Goal: Task Accomplishment & Management: Manage account settings

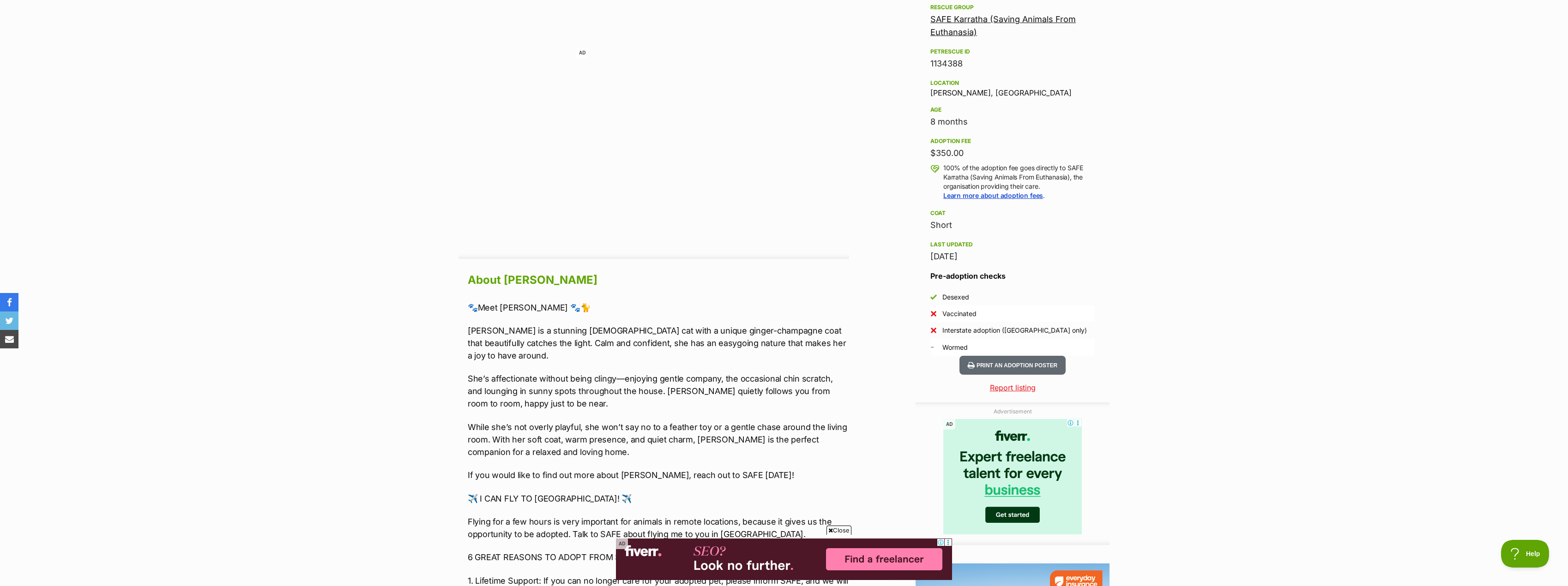
click at [1339, 249] on section "Home > Rescue pet search > Adopt a cat > Cats available for adoption Willow Gra…" at bounding box center [784, 259] width 1568 height 1467
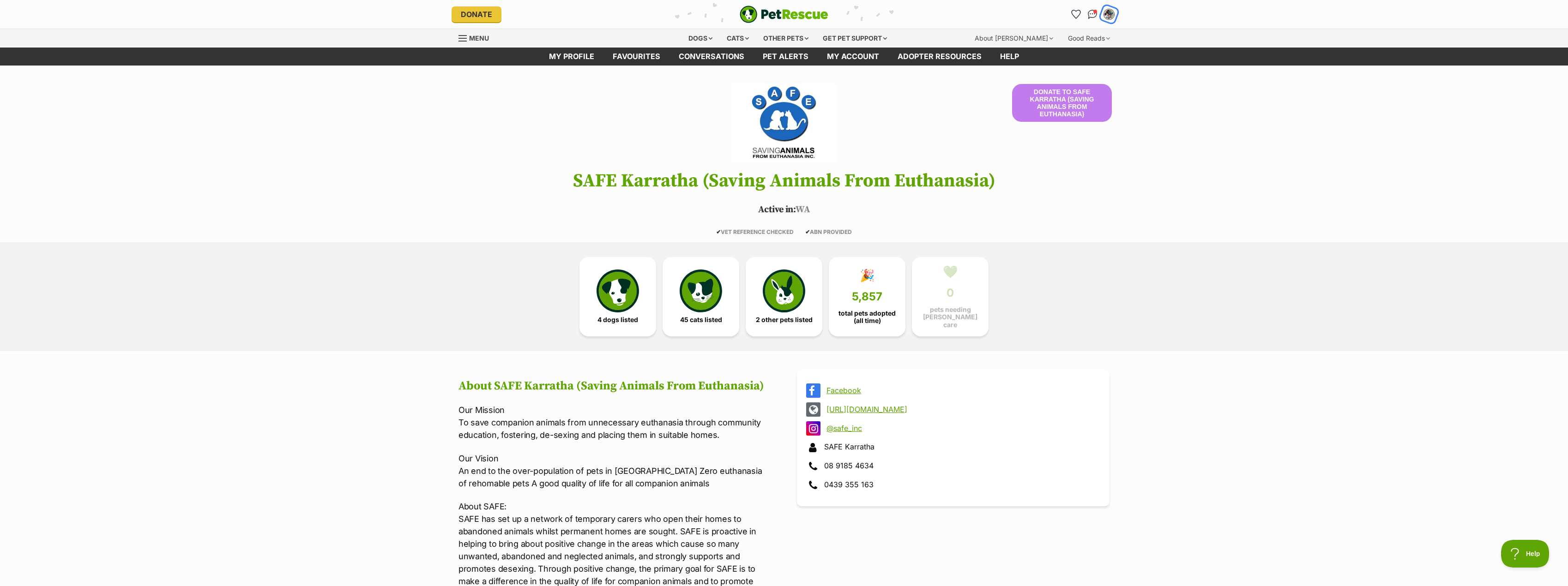
drag, startPoint x: 222, startPoint y: 0, endPoint x: 1109, endPoint y: 16, distance: 887.1
click at [1109, 16] on img "My account" at bounding box center [1109, 14] width 12 height 12
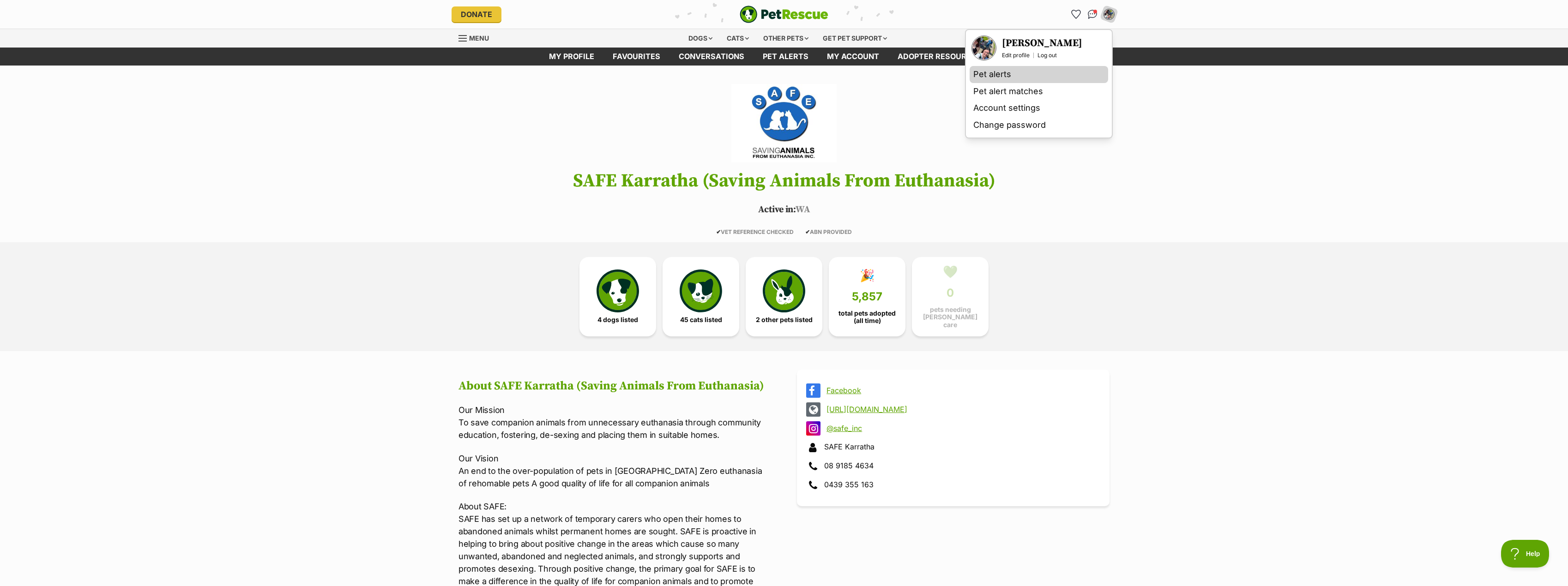
click at [1010, 79] on link "Pet alerts" at bounding box center [1039, 74] width 139 height 17
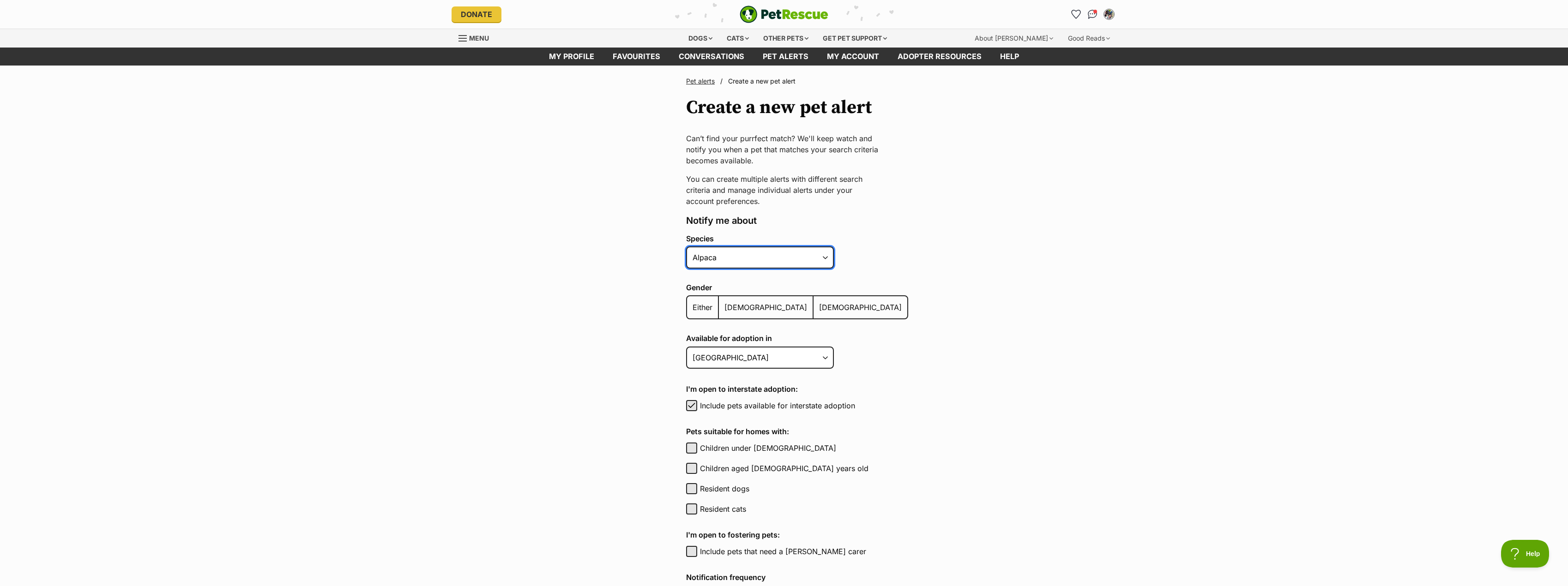
click at [785, 250] on select "Alpaca Bird Cat Chicken Cow Dog Donkey Duck Ferret Fish Goat Goose Guinea Fowl …" at bounding box center [760, 258] width 148 height 22
select select "2"
click at [686, 247] on select "Alpaca Bird Cat Chicken Cow Dog Donkey Duck Ferret Fish Goat Goose Guinea Fowl …" at bounding box center [760, 258] width 148 height 22
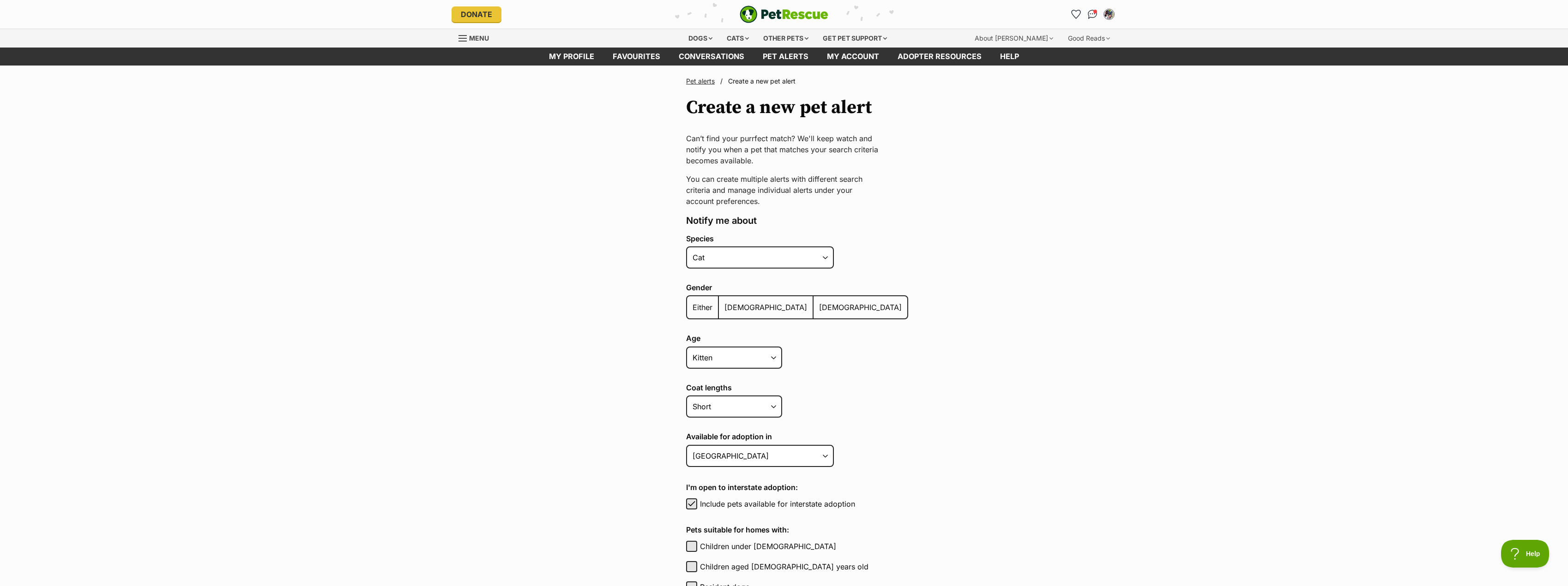
click at [729, 308] on span "Male" at bounding box center [765, 307] width 83 height 9
click at [724, 302] on input "Male" at bounding box center [724, 301] width 0 height 1
click at [819, 305] on span "Female" at bounding box center [860, 307] width 83 height 9
click at [819, 302] on input "Female" at bounding box center [819, 301] width 0 height 1
click at [767, 365] on select "Kitten Cat Senior All ages" at bounding box center [734, 358] width 96 height 22
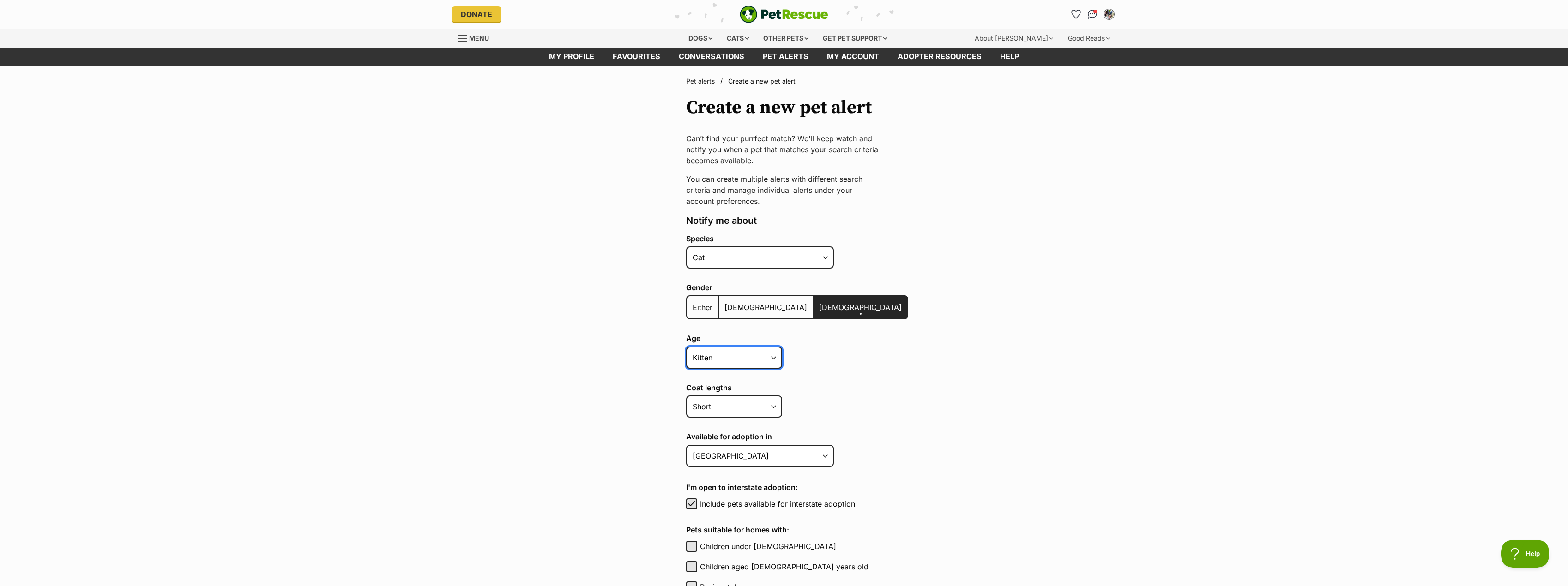
select select
click at [686, 347] on select "Kitten Cat Senior All ages" at bounding box center [734, 358] width 96 height 22
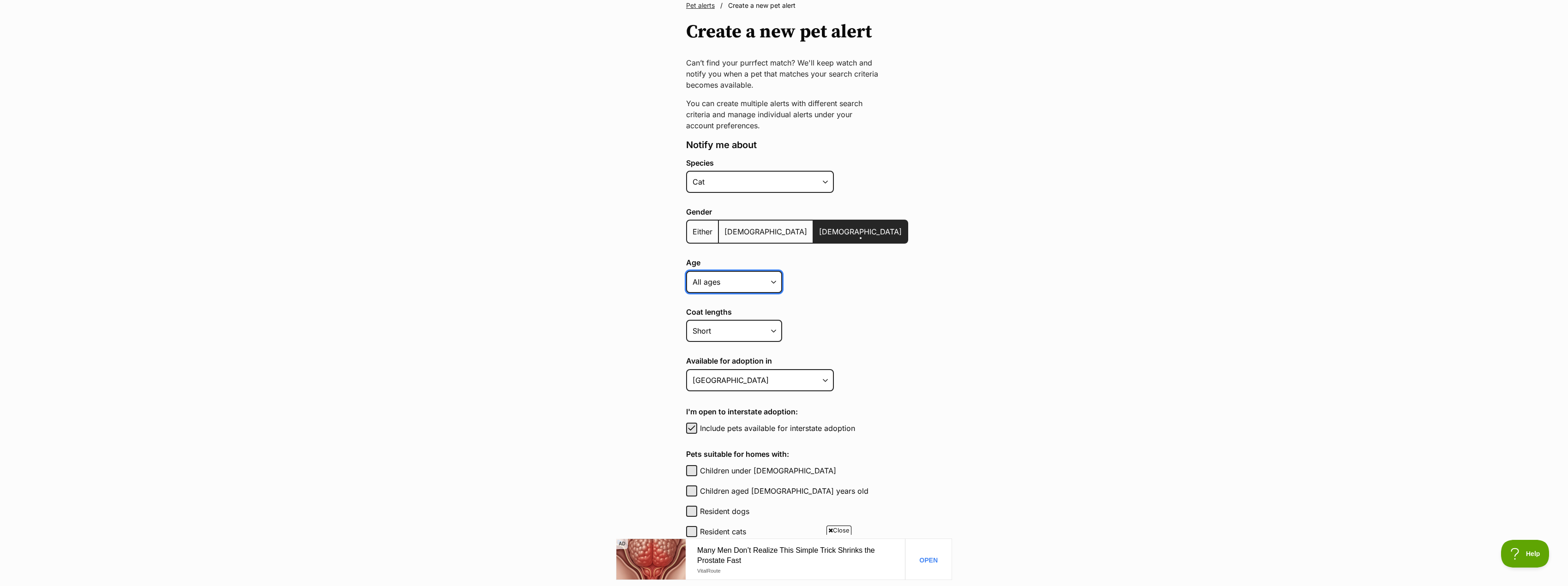
scroll to position [93, 0]
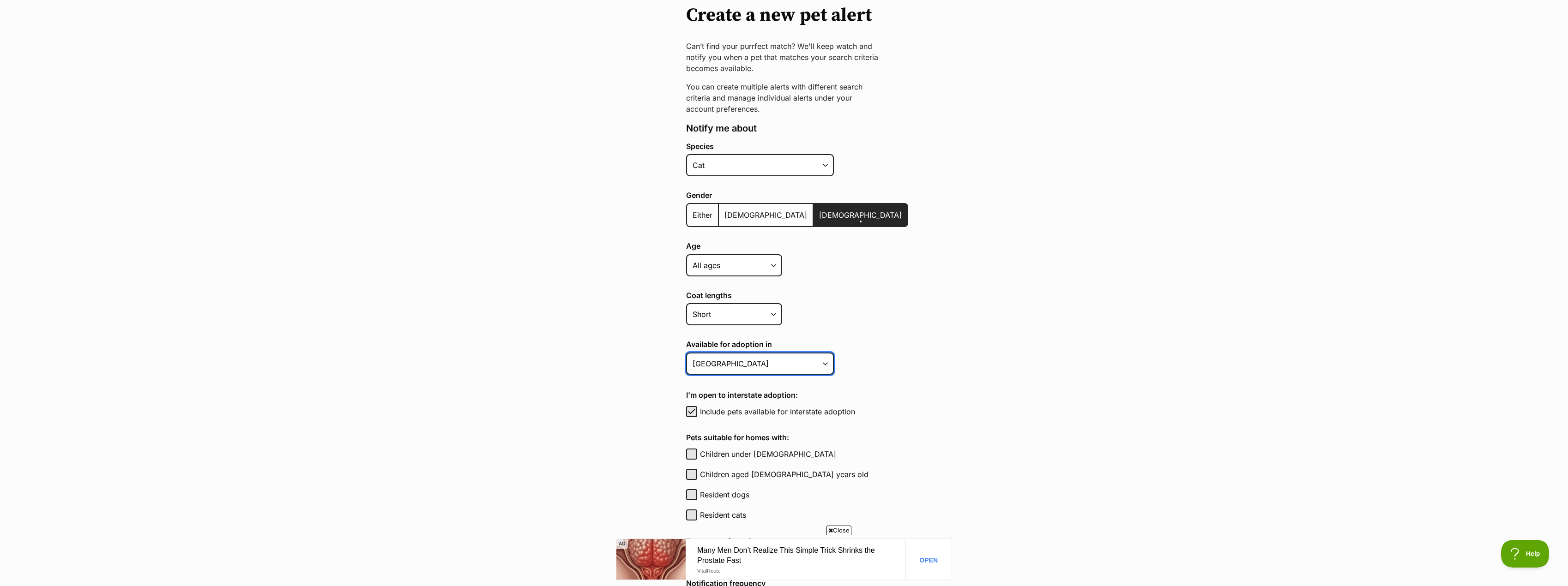
click at [821, 362] on select "Australian Capital Territory New South Wales Northern Territory Queensland Sout…" at bounding box center [760, 364] width 148 height 22
select select "5"
click at [686, 352] on select "Australian Capital Territory New South Wales Northern Territory Queensland Sout…" at bounding box center [760, 364] width 148 height 22
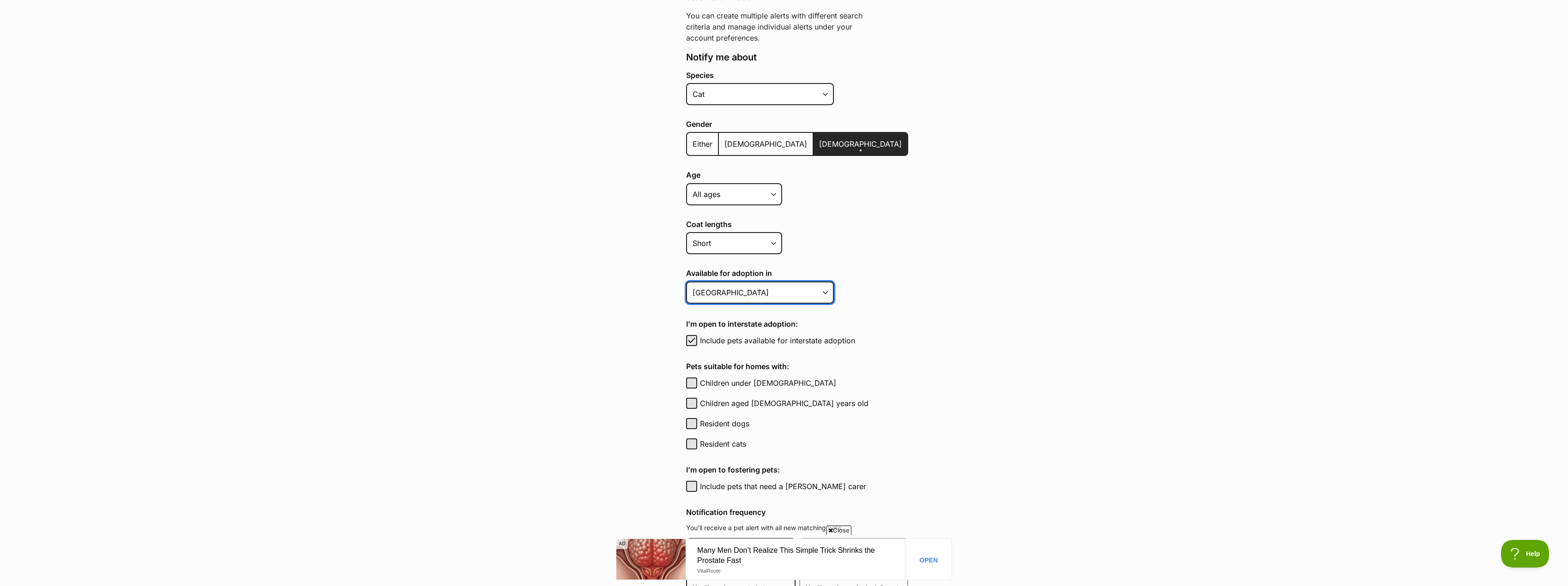
scroll to position [185, 0]
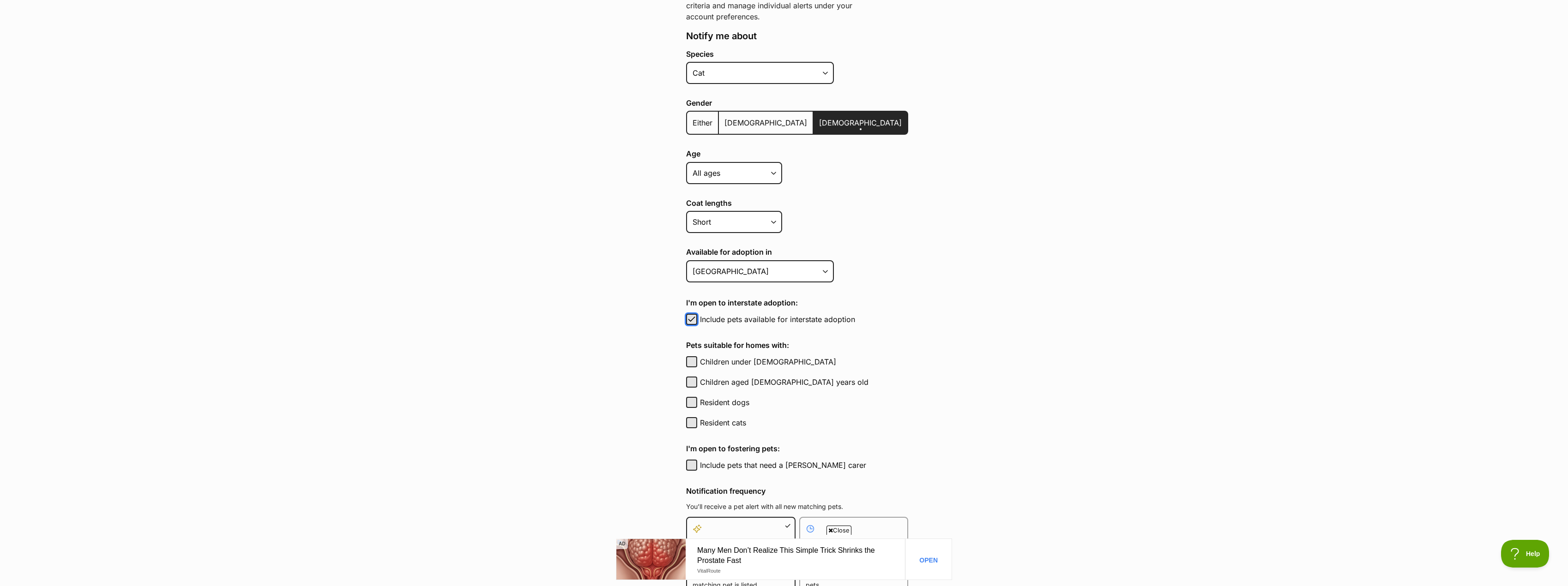
click at [693, 319] on span "button" at bounding box center [691, 319] width 9 height 11
checkbox input "false"
click at [690, 364] on button "Children under 5 years old" at bounding box center [692, 362] width 11 height 11
checkbox input "true"
click at [692, 382] on button "Children aged 6 to 12 years old" at bounding box center [692, 382] width 11 height 11
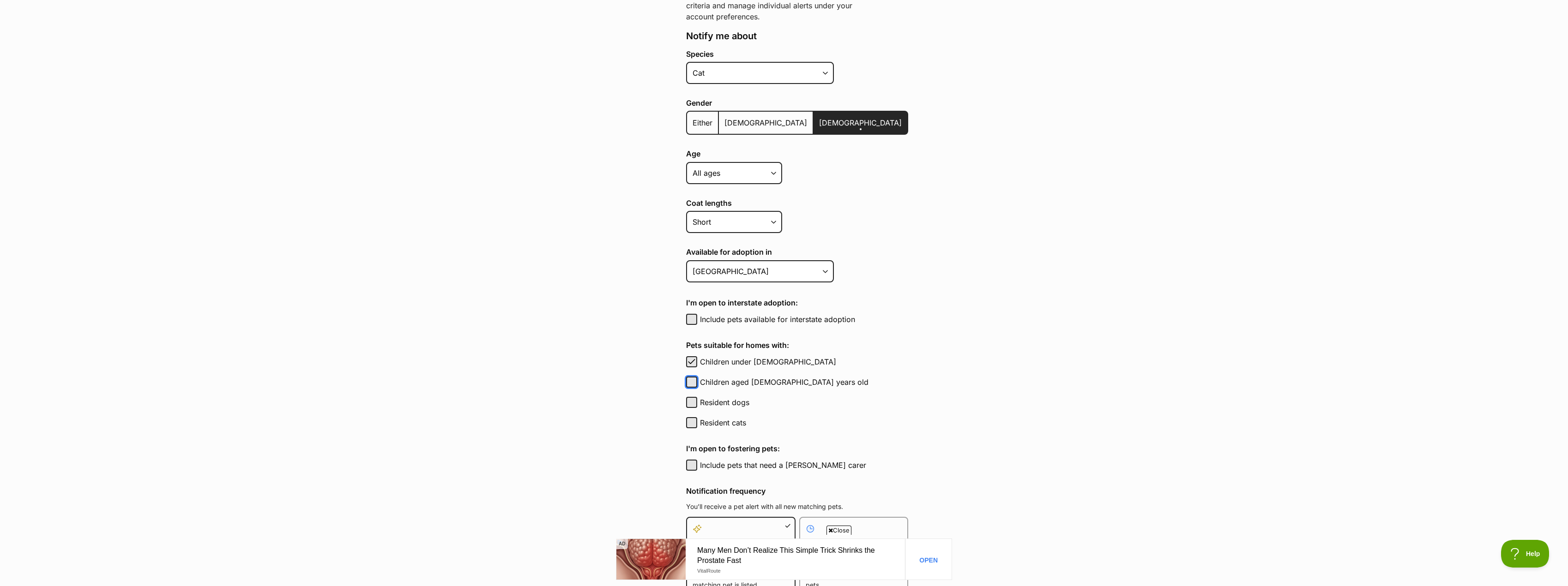
checkbox input "true"
click at [691, 423] on button "Resident cats" at bounding box center [692, 423] width 11 height 11
checkbox input "true"
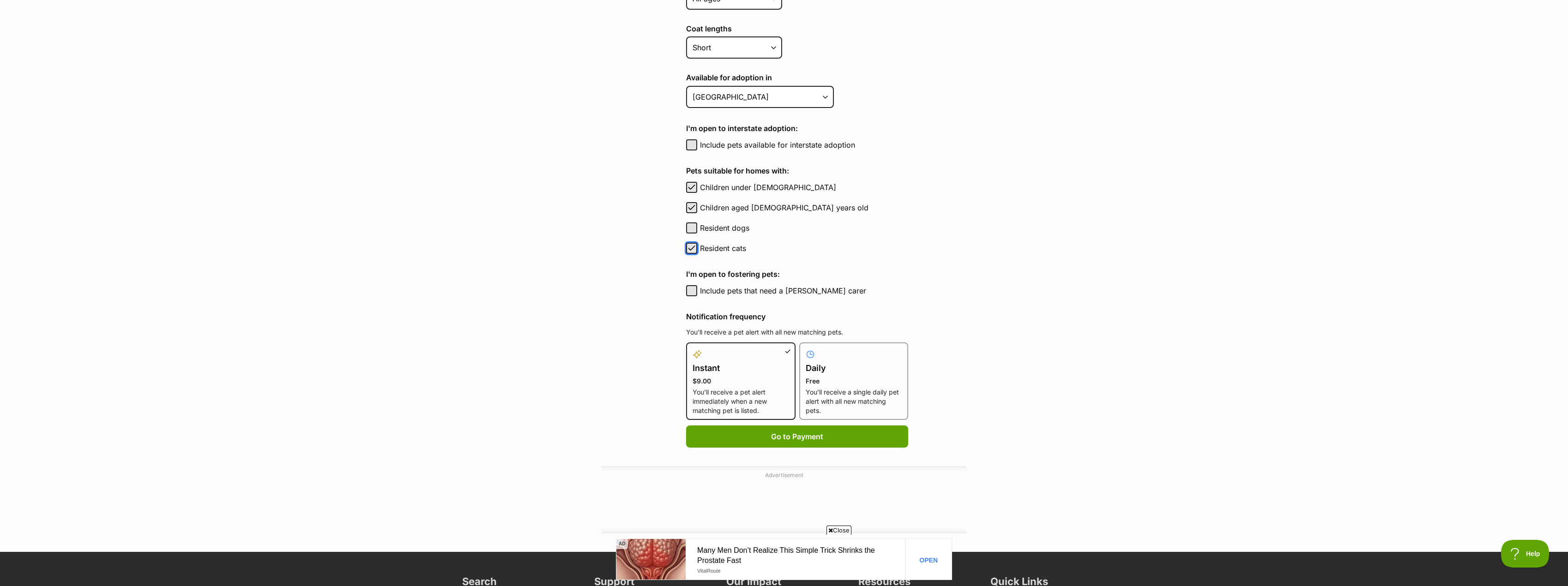
scroll to position [369, 0]
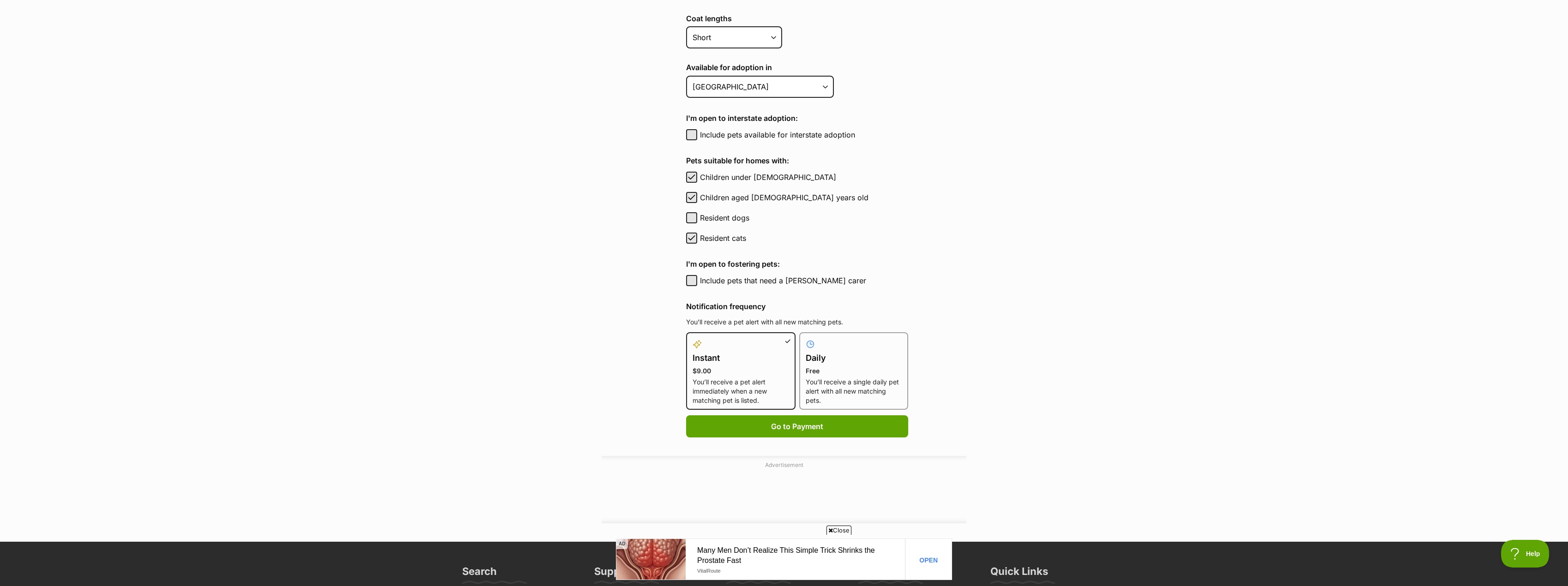
click at [857, 380] on p "You’ll receive a single daily pet alert with all new matching pets." at bounding box center [854, 391] width 96 height 28
click at [805, 338] on input "Daily Free You’ll receive a single daily pet alert with all new matching pets." at bounding box center [805, 338] width 1 height 1
radio input "true"
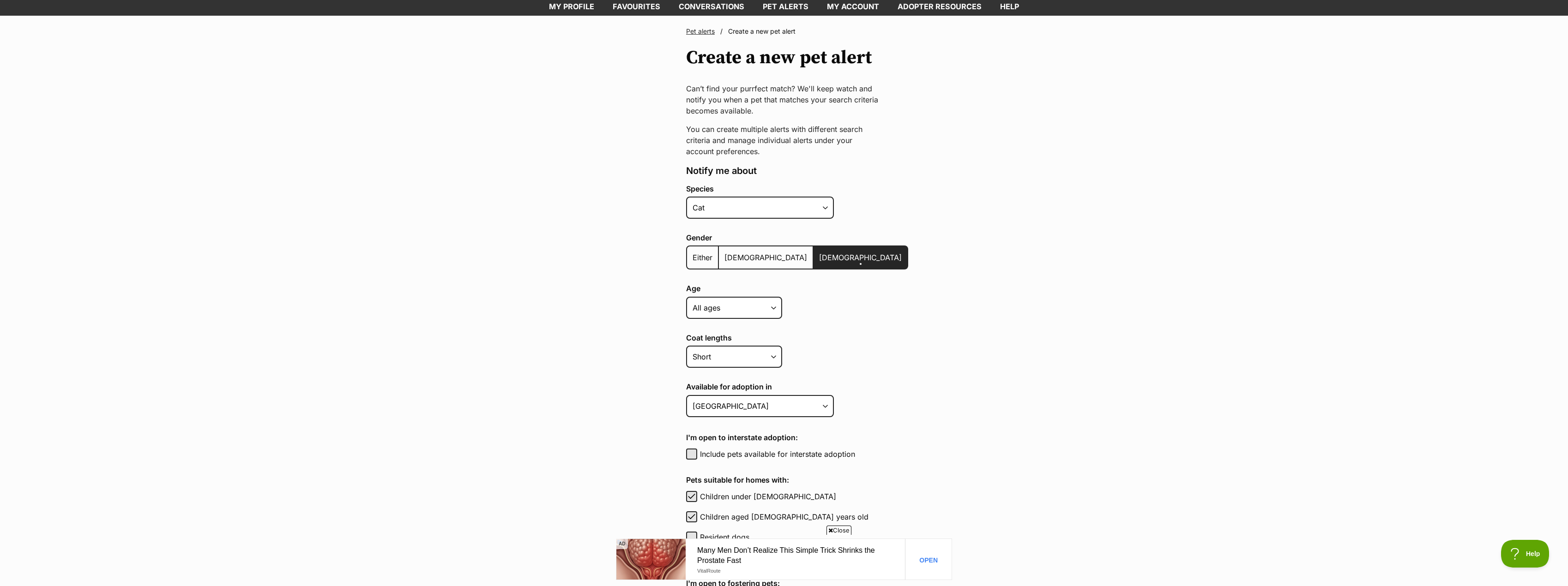
scroll to position [0, 0]
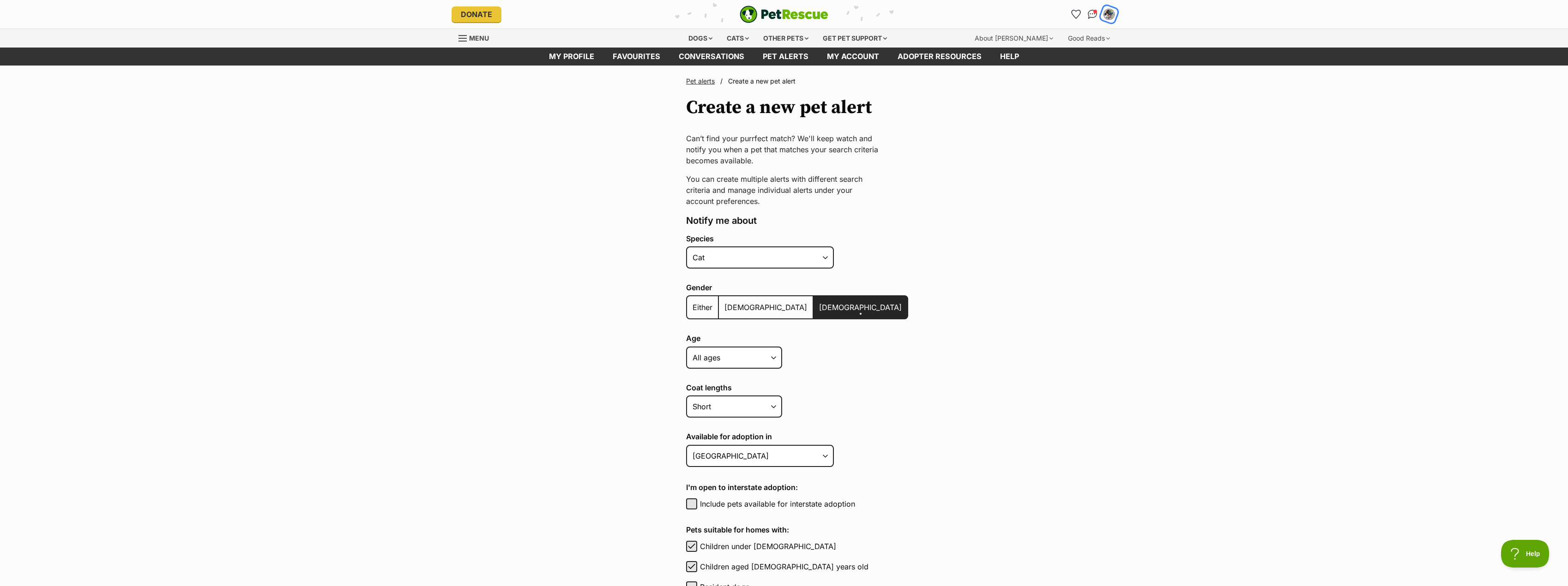
click at [1110, 15] on img "My account" at bounding box center [1109, 14] width 12 height 12
click at [1020, 42] on h3 "[PERSON_NAME]" at bounding box center [1042, 43] width 80 height 13
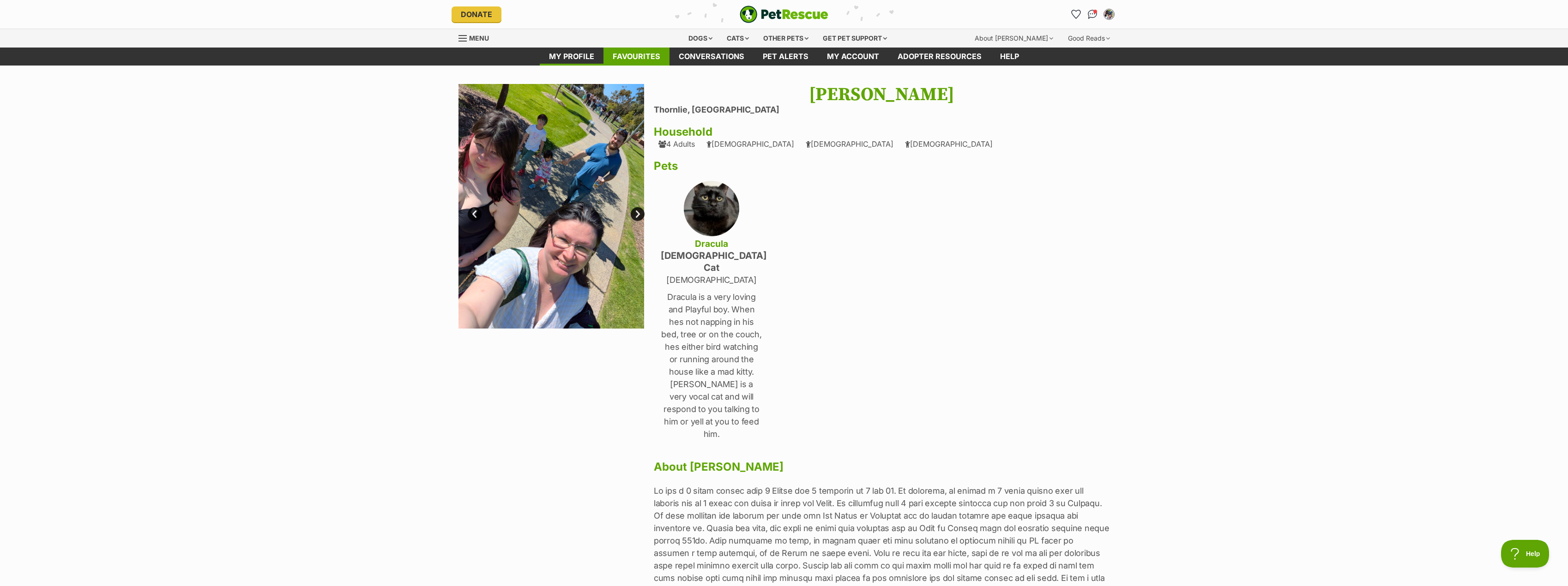
click at [620, 59] on link "Favourites" at bounding box center [637, 57] width 66 height 18
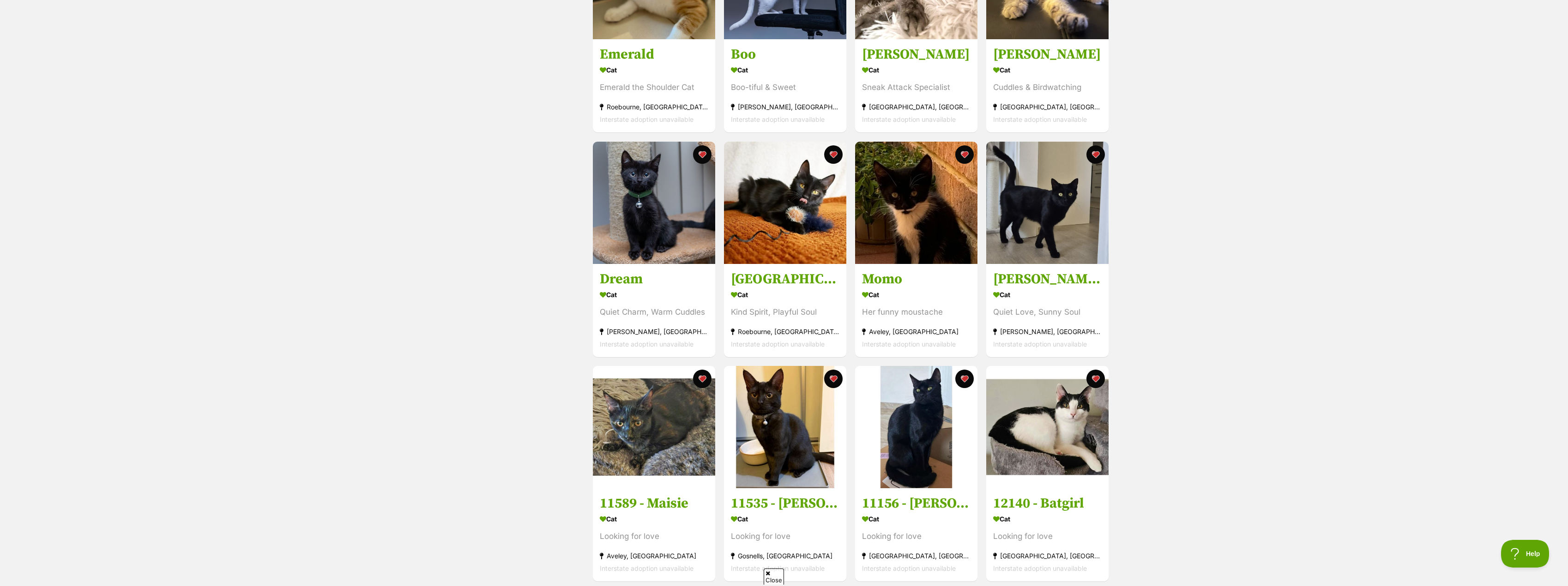
scroll to position [277, 0]
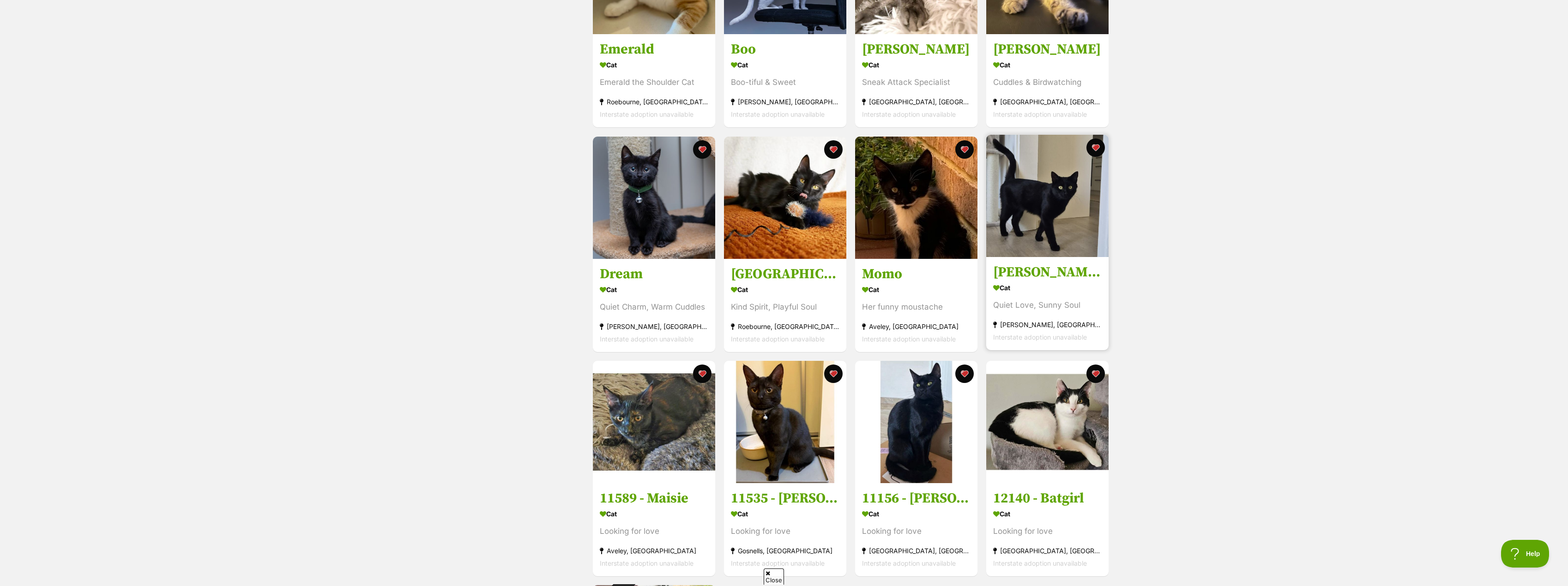
click at [1046, 275] on h3 "[PERSON_NAME] The Cat" at bounding box center [1048, 272] width 109 height 17
click at [933, 484] on link "11156 - [PERSON_NAME] Cat Looking for love [GEOGRAPHIC_DATA], [GEOGRAPHIC_DATA]…" at bounding box center [916, 528] width 122 height 94
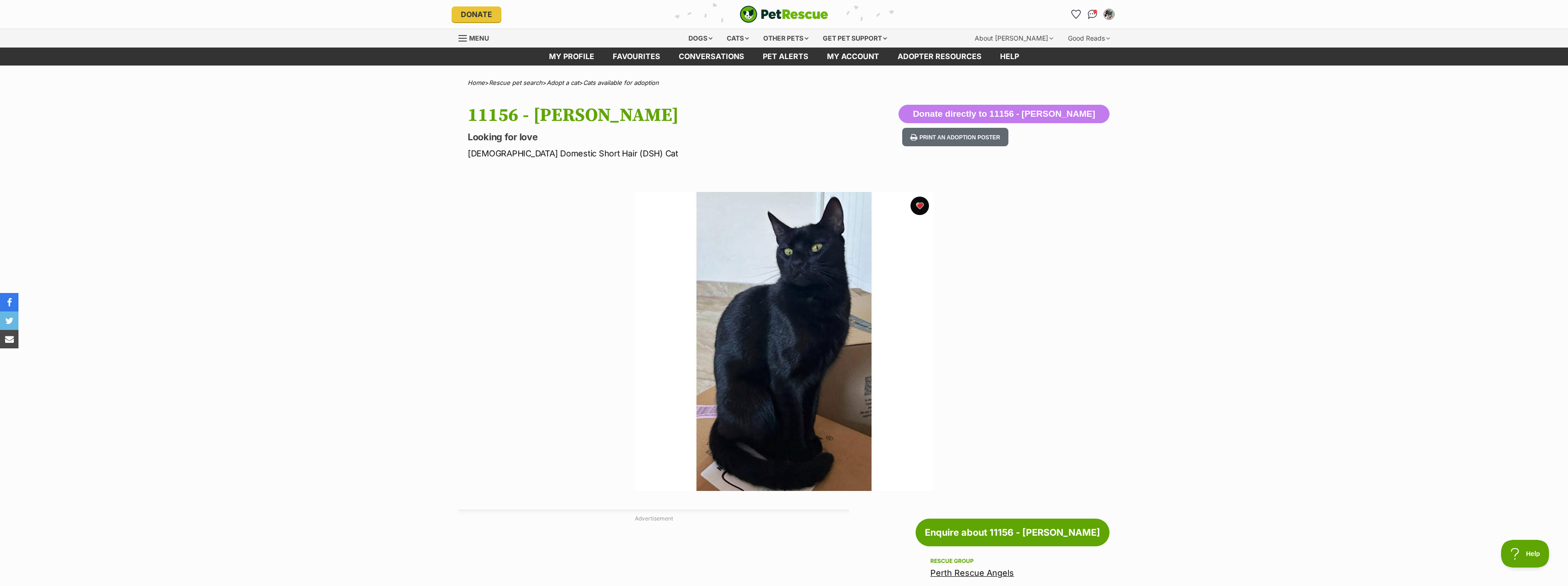
click at [952, 572] on link "Perth Rescue Angels" at bounding box center [972, 573] width 83 height 10
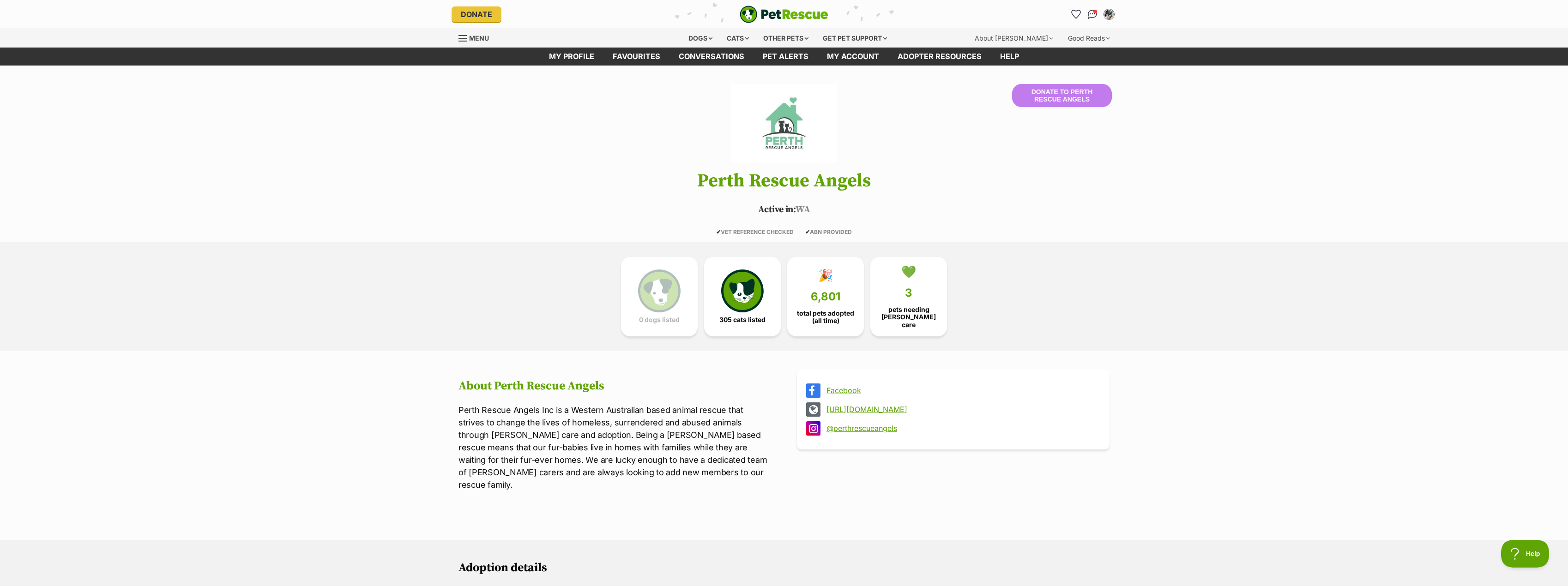
click at [879, 406] on link "https://www.perthrescueangels.org/" at bounding box center [961, 409] width 270 height 8
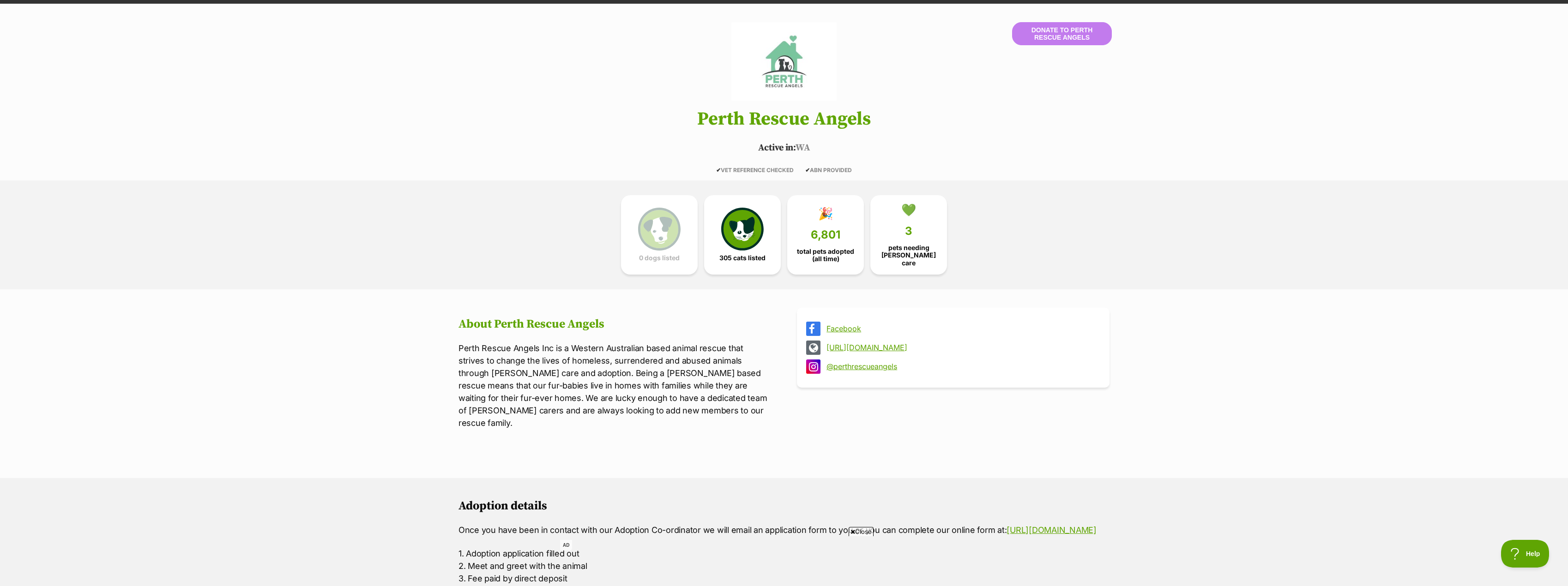
scroll to position [139, 0]
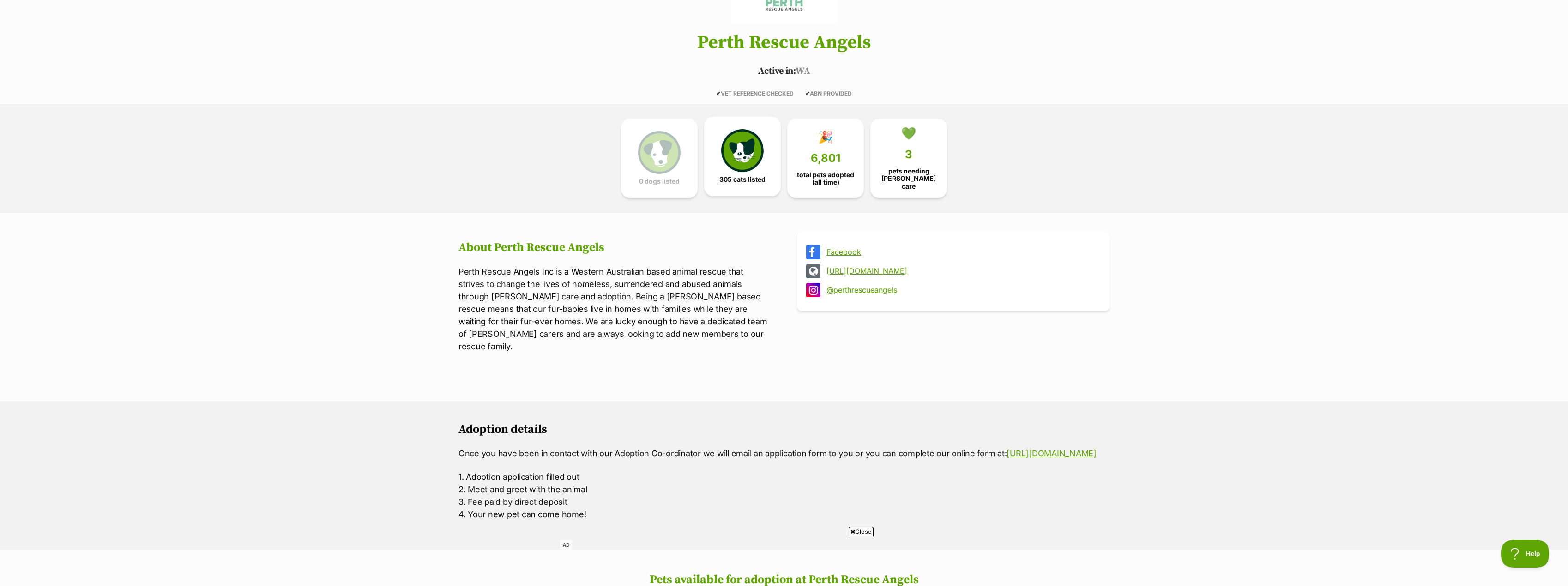
click at [751, 147] on img at bounding box center [742, 150] width 42 height 42
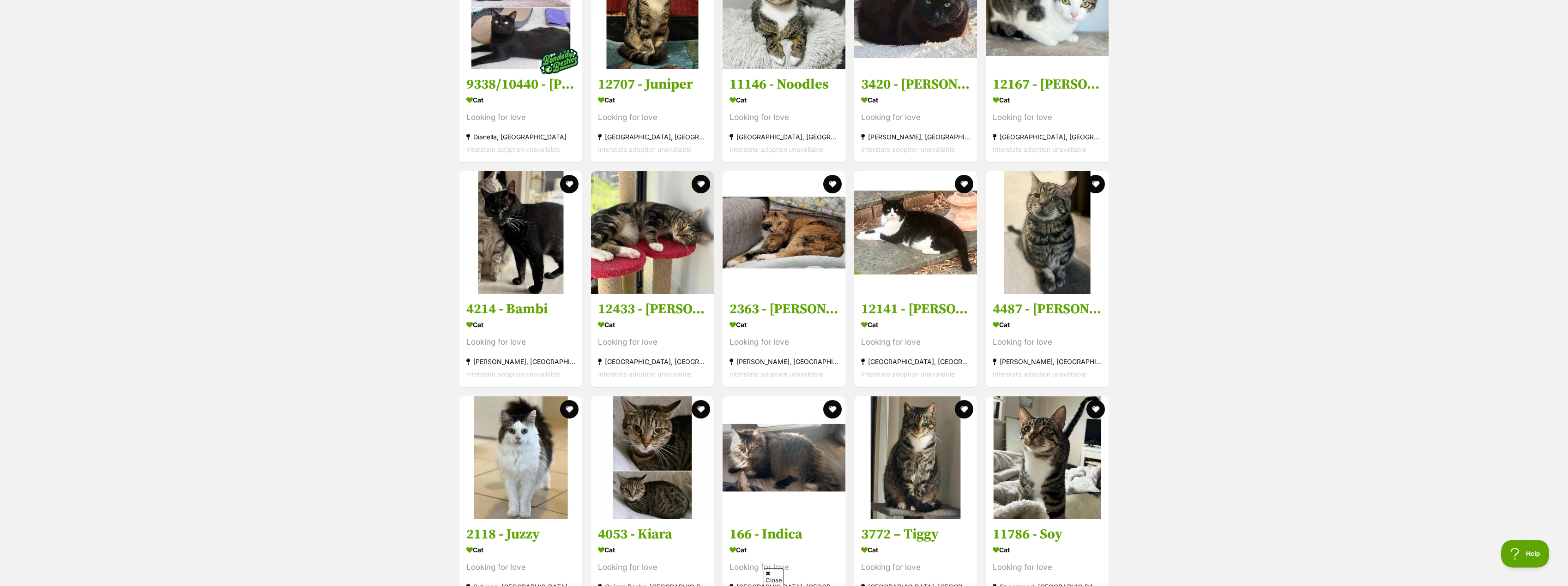
scroll to position [1665, 0]
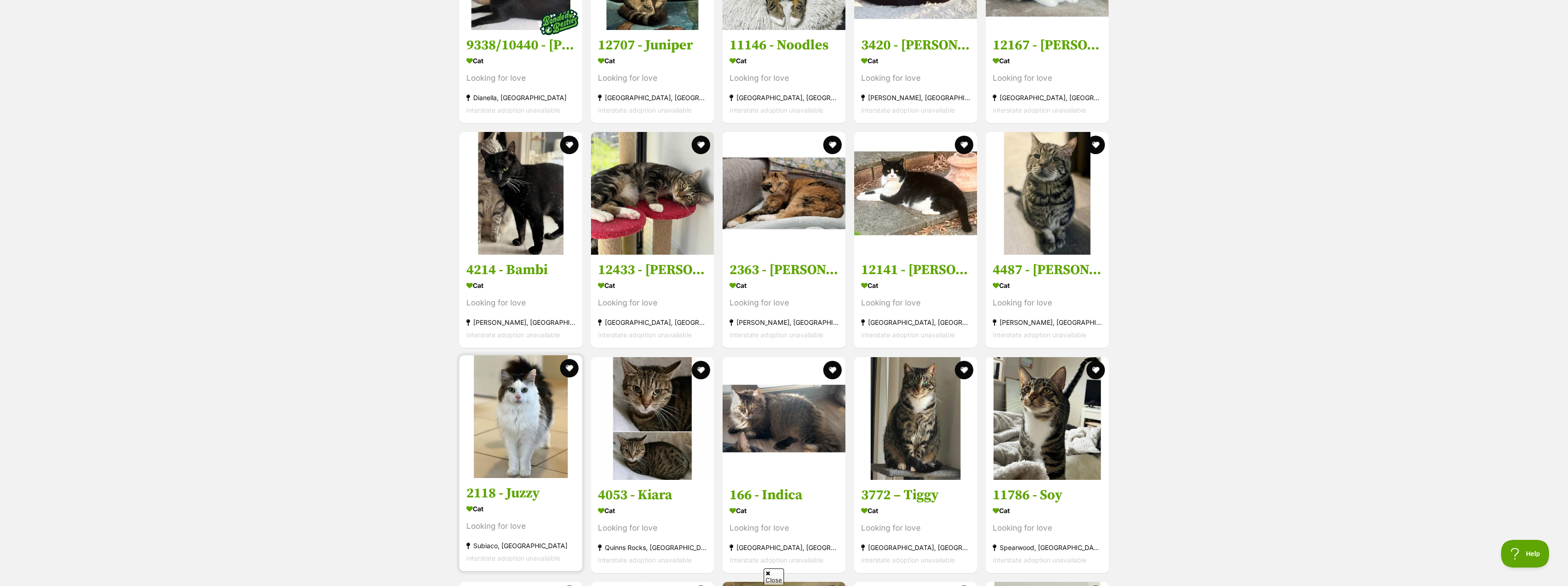
click at [496, 485] on h3 "2118 - Juzzy" at bounding box center [520, 493] width 109 height 17
click at [492, 260] on h3 "4214 - Bambi" at bounding box center [520, 268] width 109 height 17
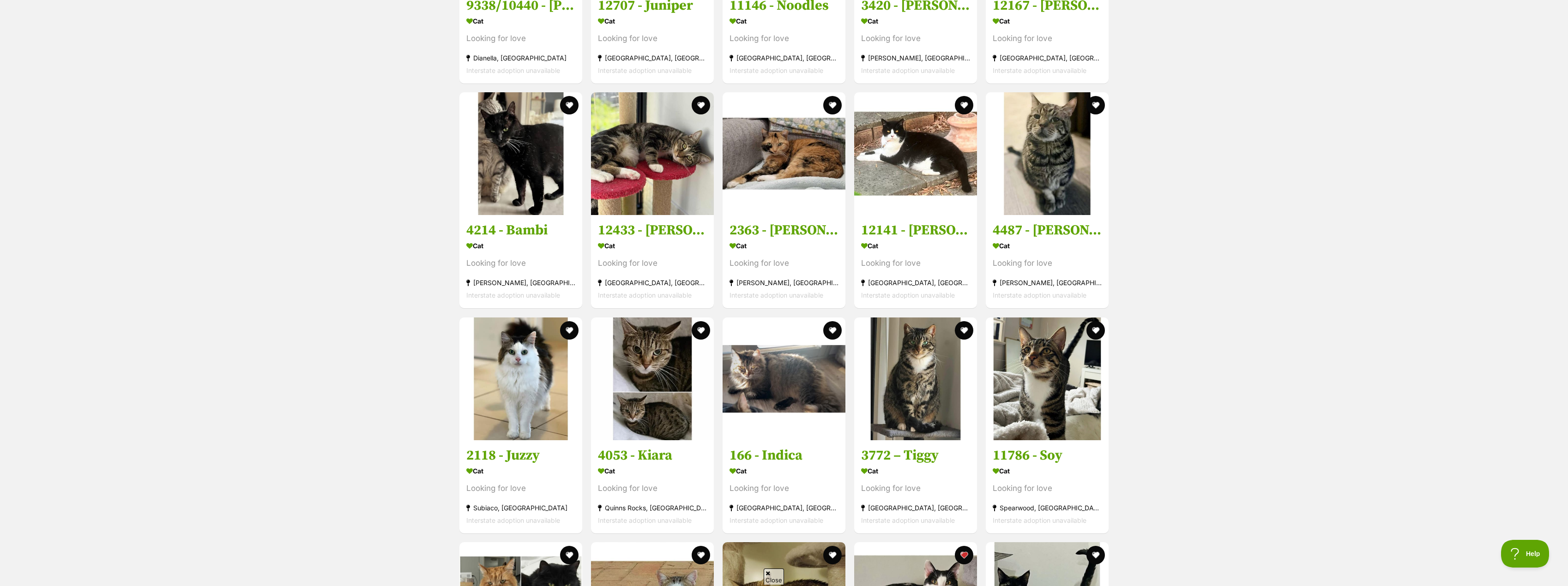
scroll to position [1849, 0]
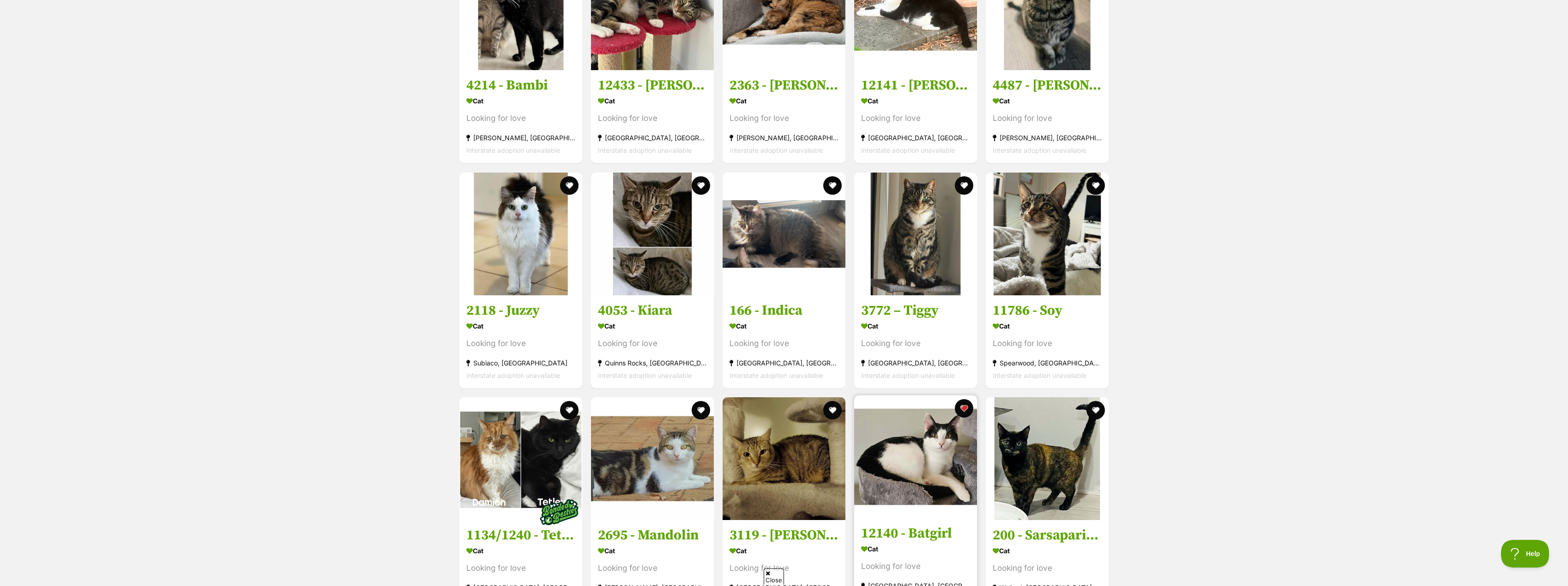
click at [933, 525] on h3 "12140 - Batgirl" at bounding box center [915, 534] width 109 height 17
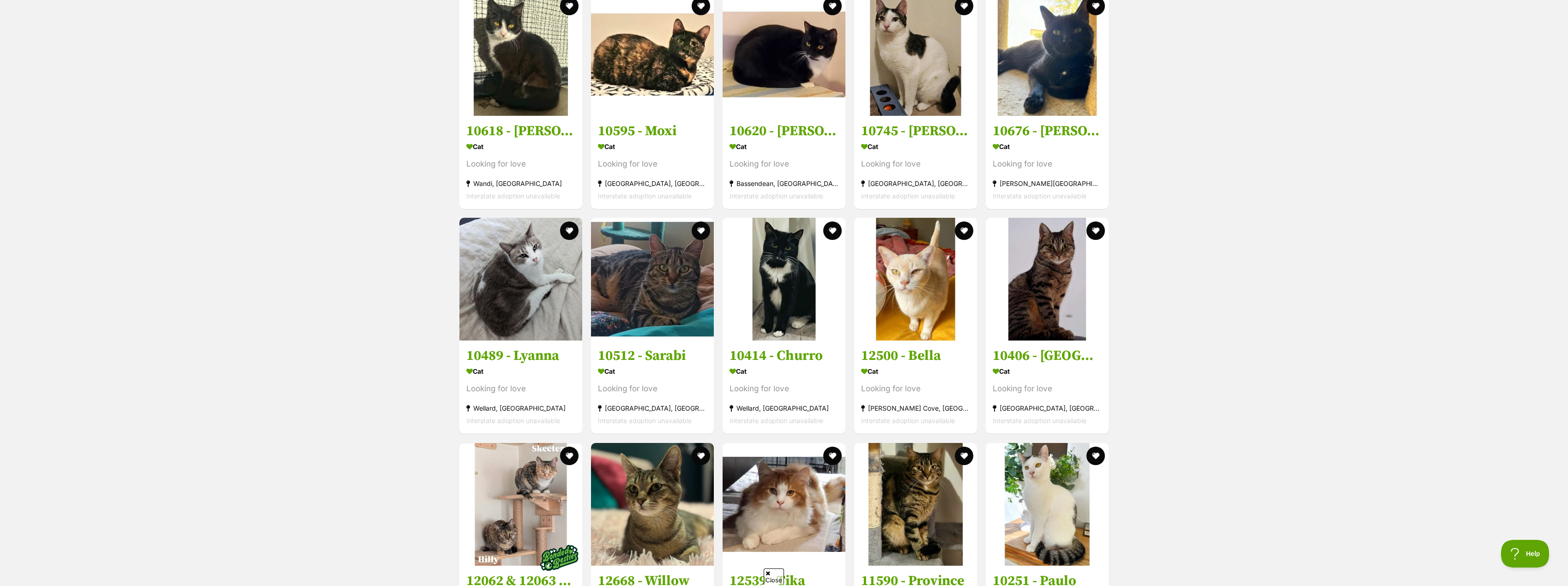
scroll to position [0, 0]
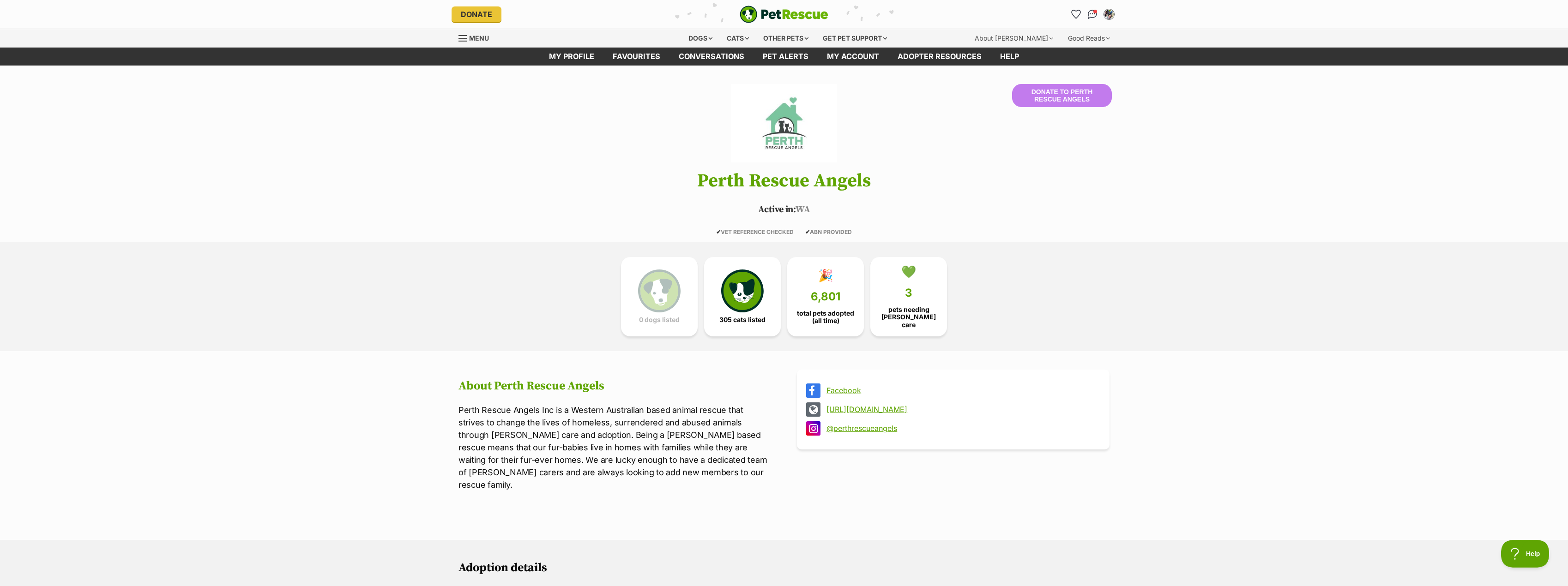
drag, startPoint x: 1217, startPoint y: 437, endPoint x: 1239, endPoint y: 141, distance: 296.8
click at [1112, 11] on img "My account" at bounding box center [1109, 14] width 12 height 12
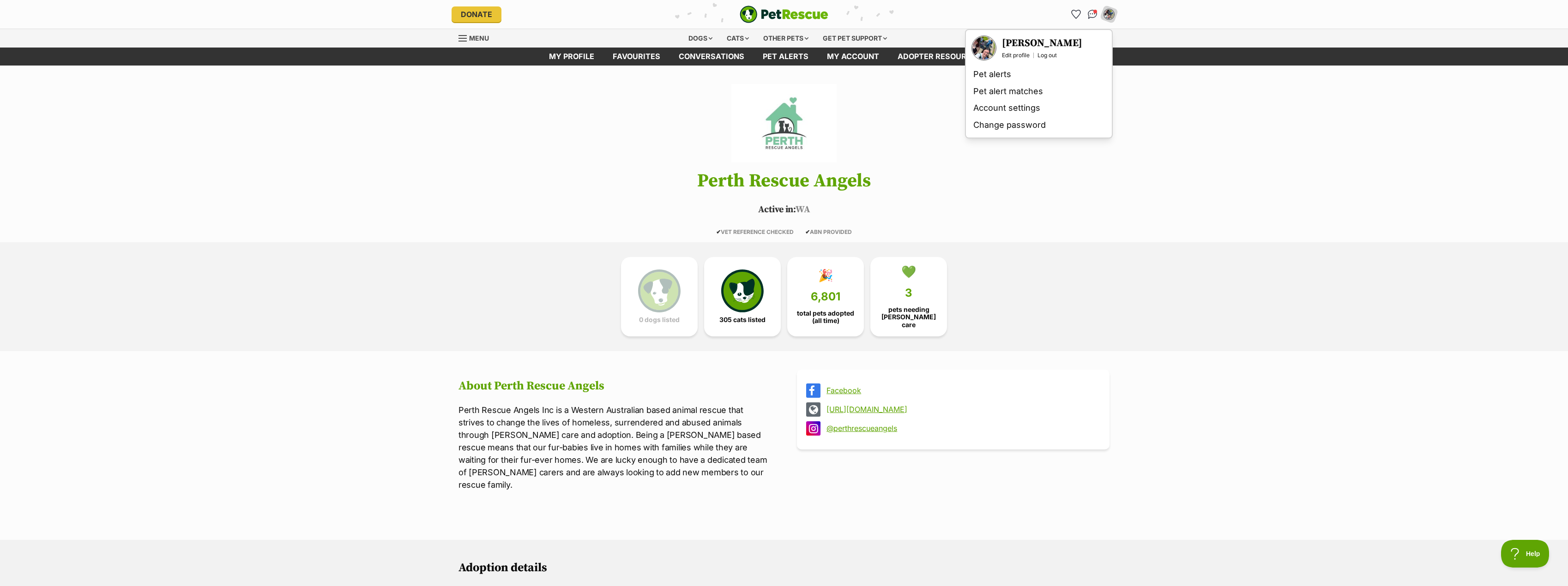
click at [1017, 43] on h3 "[PERSON_NAME]" at bounding box center [1042, 43] width 80 height 13
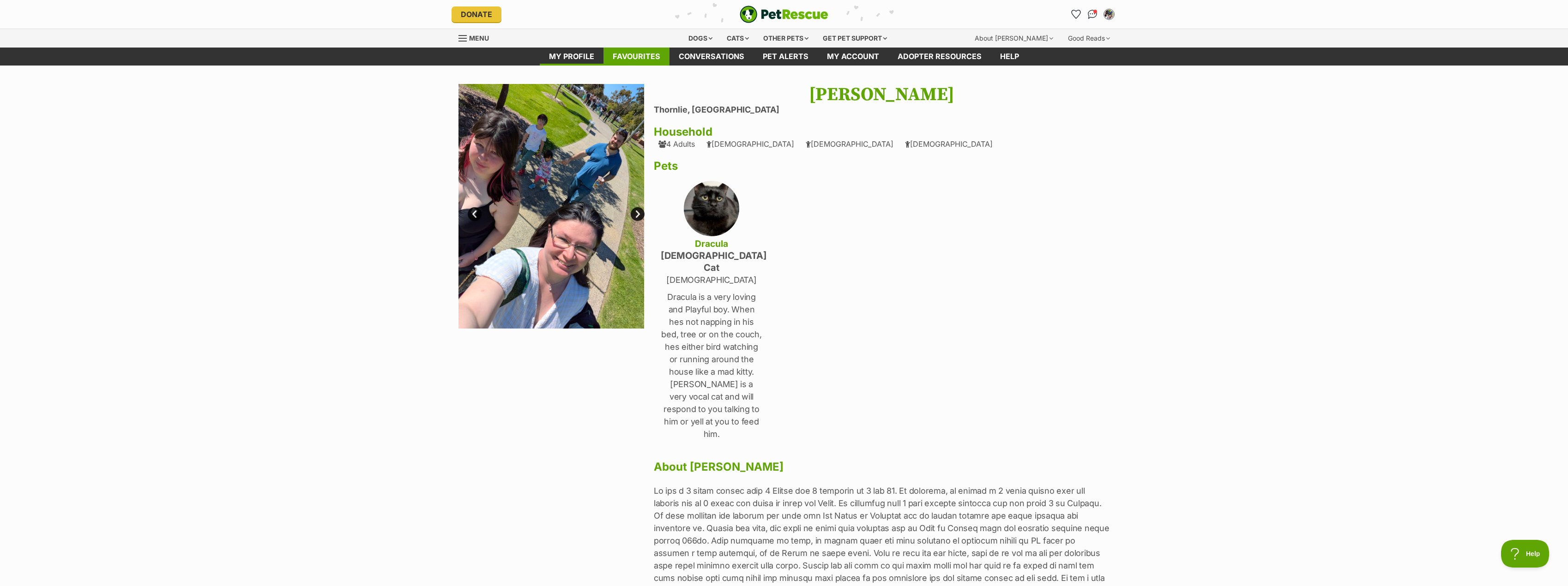
click at [645, 60] on link "Favourites" at bounding box center [637, 57] width 66 height 18
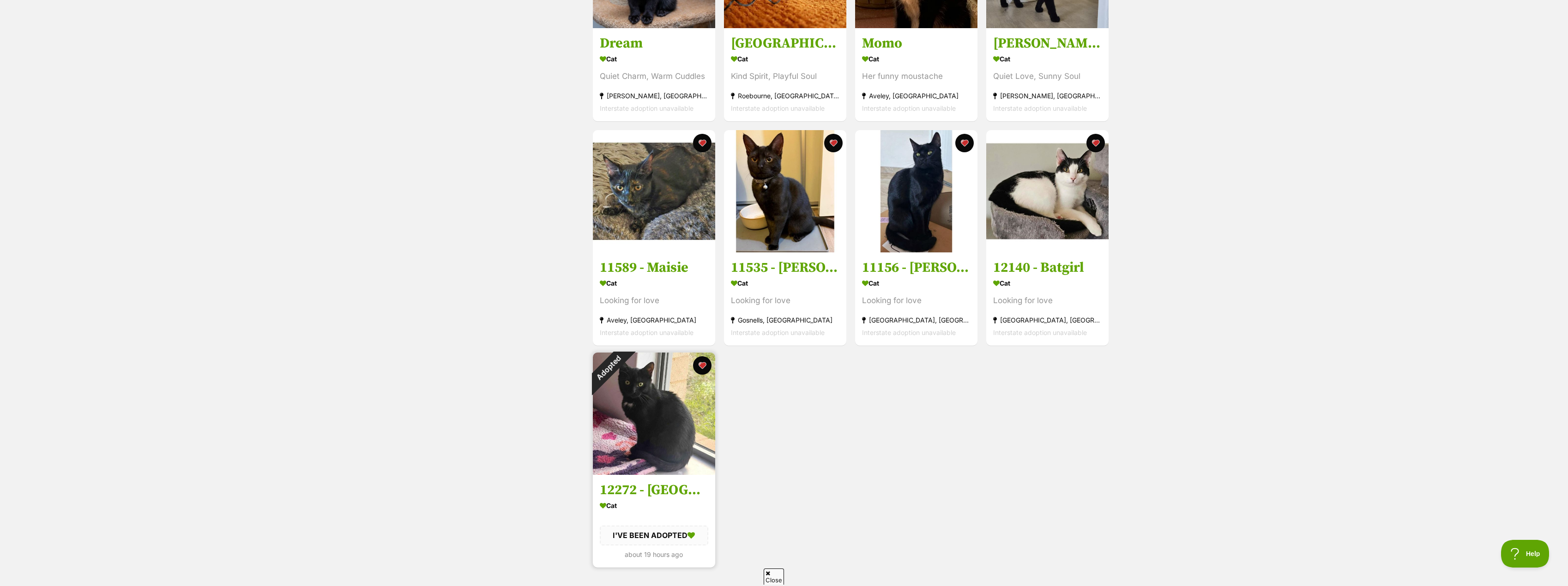
click at [620, 495] on h3 "12272 - Leela" at bounding box center [654, 490] width 109 height 17
click at [933, 268] on h3 "11156 - [PERSON_NAME]" at bounding box center [916, 266] width 109 height 17
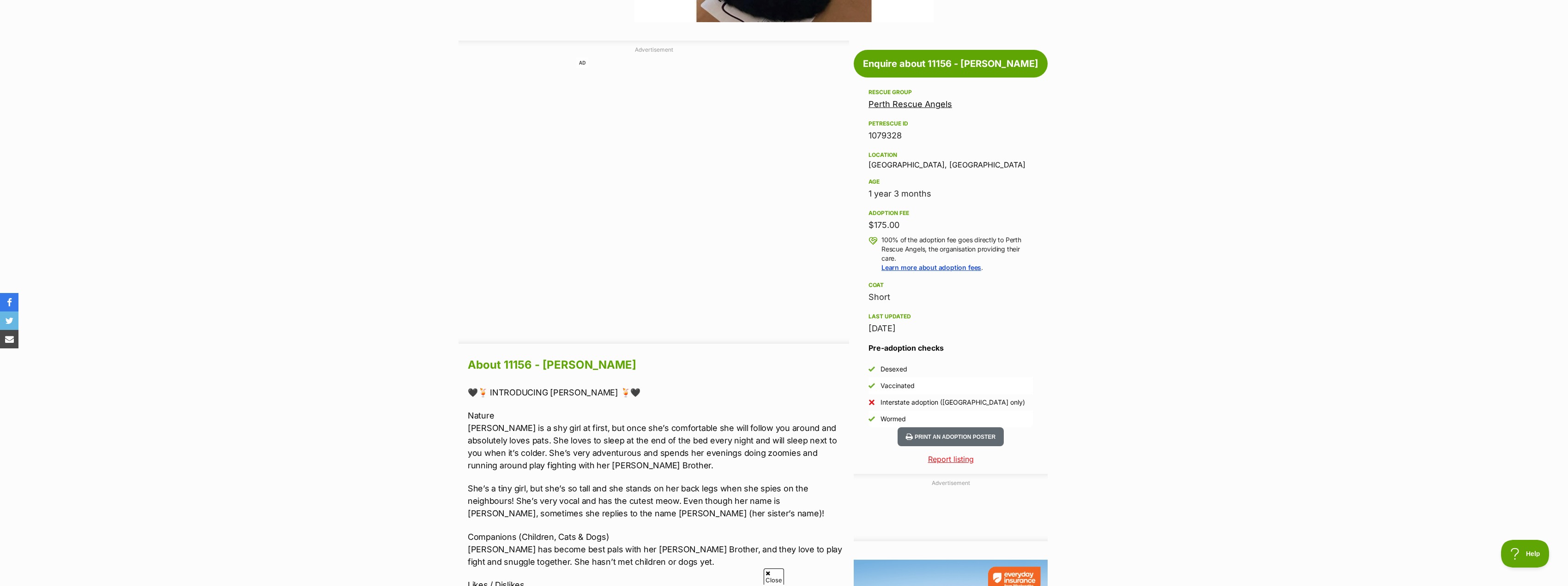
scroll to position [369, 0]
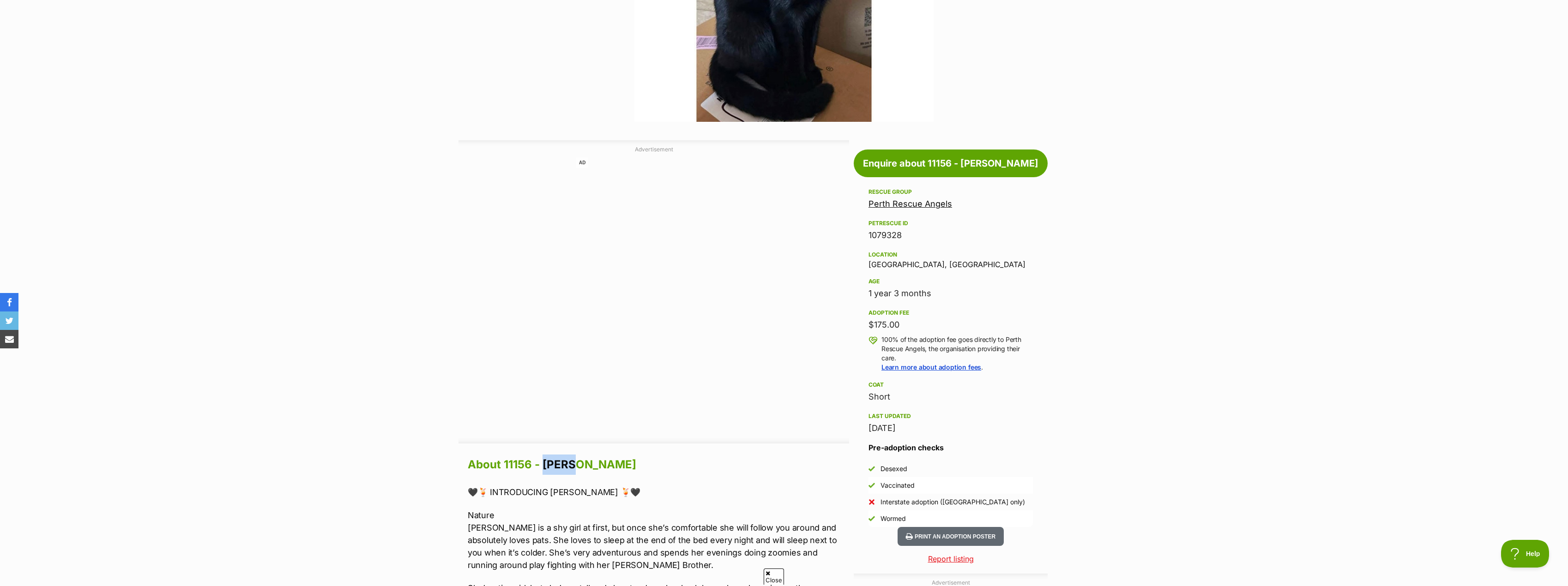
drag, startPoint x: 573, startPoint y: 466, endPoint x: 546, endPoint y: 467, distance: 27.0
click at [546, 467] on h2 "About 11156 - [PERSON_NAME]" at bounding box center [658, 465] width 381 height 21
copy h2 "[PERSON_NAME]"
drag, startPoint x: 532, startPoint y: 466, endPoint x: 505, endPoint y: 465, distance: 27.0
click at [505, 465] on h2 "About 11156 - [PERSON_NAME]" at bounding box center [658, 465] width 381 height 21
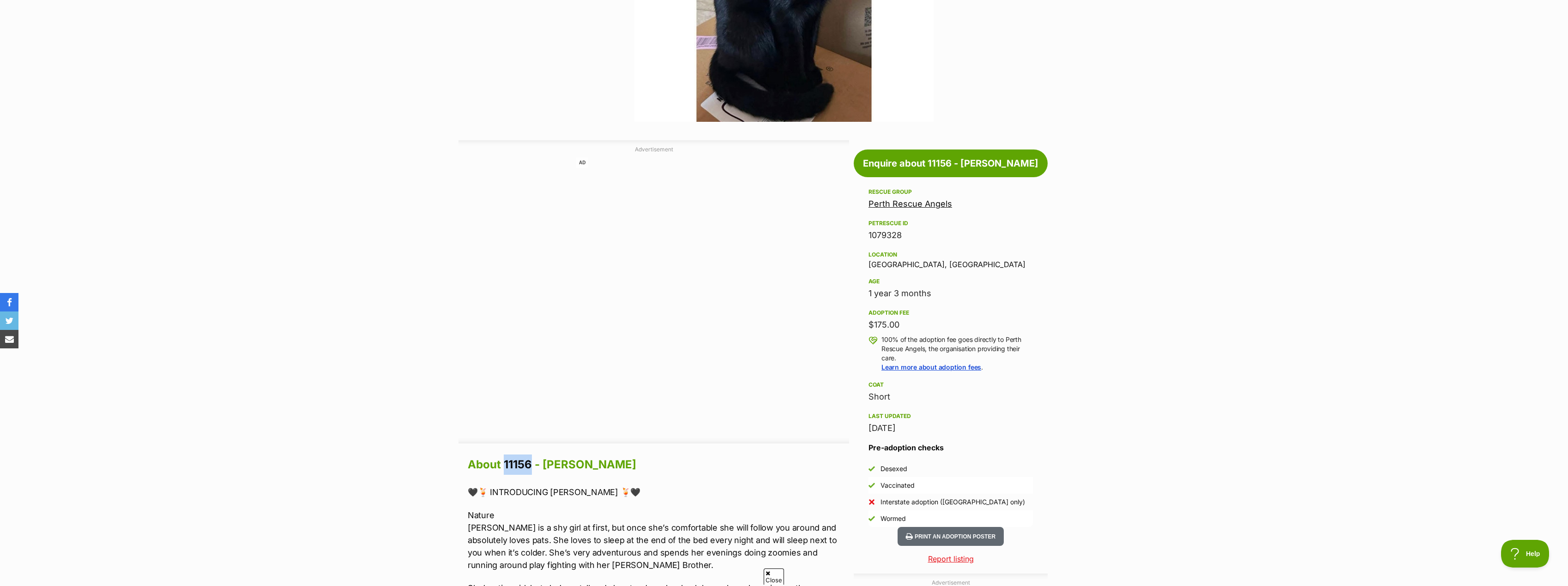
copy h2 "11156"
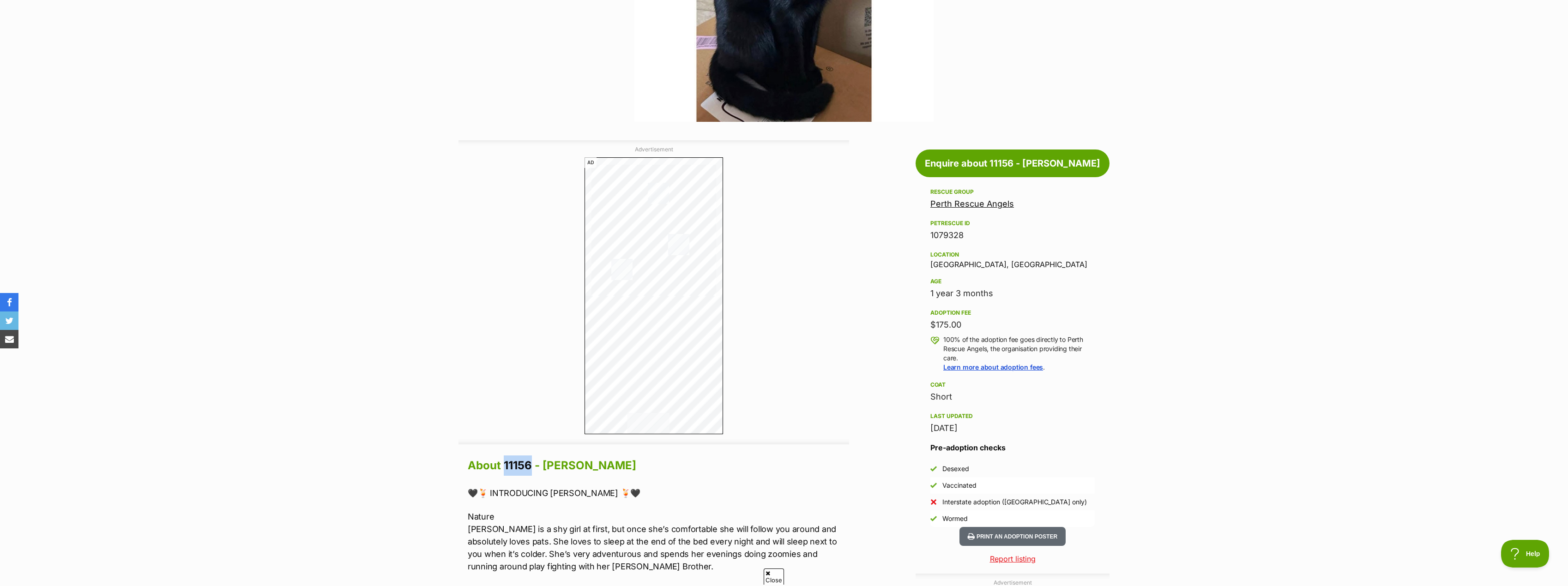
scroll to position [0, 0]
